Goal: Task Accomplishment & Management: Complete application form

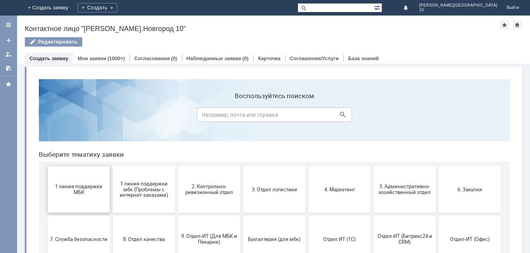
click at [96, 192] on span "1 линия поддержки МБК" at bounding box center [78, 190] width 57 height 12
click at [96, 192] on html "Воспользуйтесь поиском Выберите тематику заявки 1 линия поддержки МБК 1 линия п…" at bounding box center [275, 198] width 484 height 250
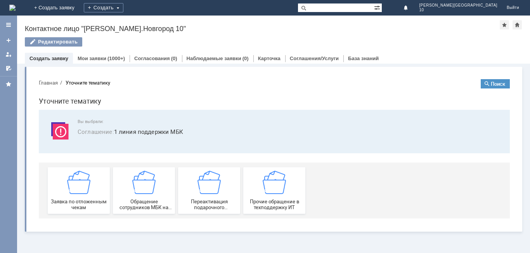
click at [96, 192] on div "Заявка по отложенным чекам" at bounding box center [78, 191] width 57 height 40
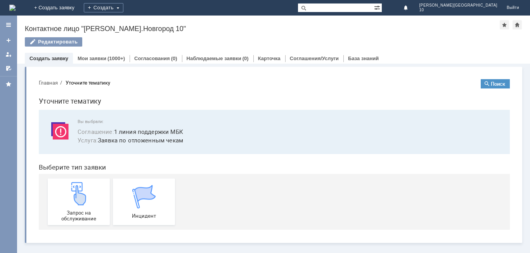
click at [96, 192] on div "Запрос на обслуживание" at bounding box center [78, 202] width 57 height 40
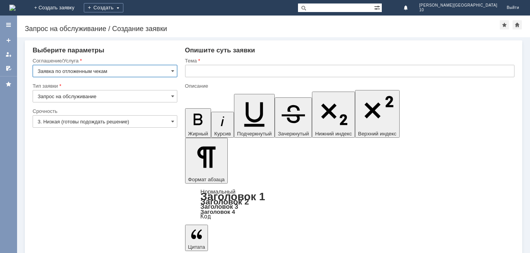
click at [124, 119] on input "3. Низкая (готовы подождать решение)" at bounding box center [105, 121] width 145 height 12
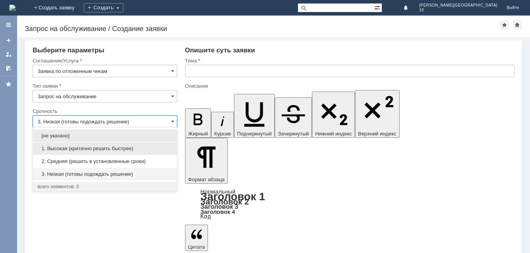
click at [123, 149] on span "1. Высокая (критично решить быстрее)" at bounding box center [105, 149] width 135 height 6
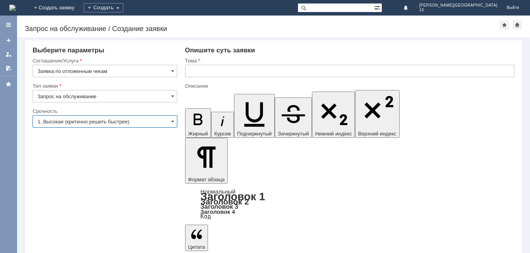
type input "1. Высокая (критично решить быстрее)"
click at [221, 72] on input "text" at bounding box center [349, 71] width 329 height 12
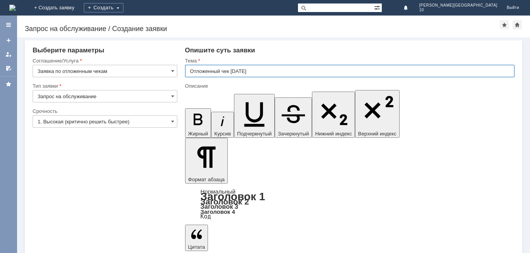
type input "Отложенный чек [DATE]"
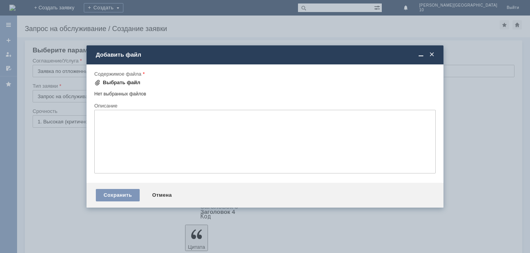
click at [105, 80] on div "Выбрать файл" at bounding box center [122, 83] width 38 height 6
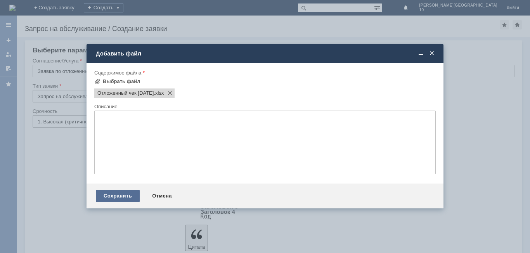
click at [114, 201] on div "Сохранить" at bounding box center [118, 196] width 44 height 12
